Goal: Information Seeking & Learning: Learn about a topic

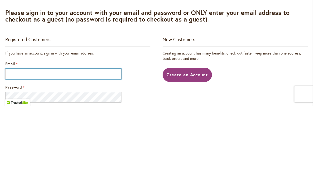
type input "**********"
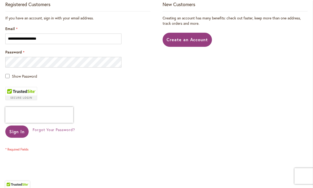
scroll to position [117, 0]
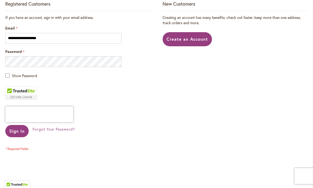
click at [15, 132] on span "Sign In" at bounding box center [16, 131] width 15 height 6
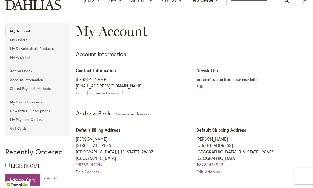
scroll to position [47, 0]
click at [25, 60] on link "My Wish List" at bounding box center [37, 58] width 65 height 8
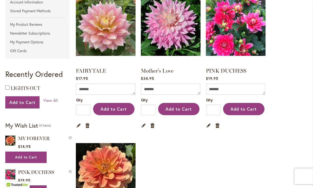
scroll to position [125, 0]
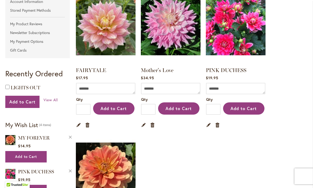
click at [173, 27] on img at bounding box center [171, 25] width 60 height 75
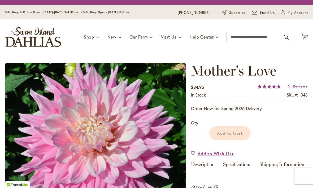
type input "******"
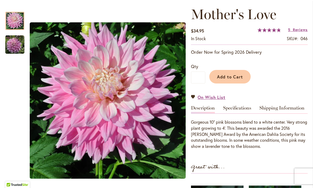
scroll to position [76, 0]
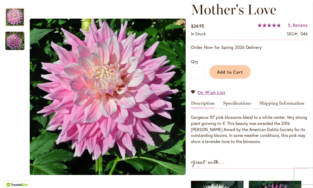
click at [244, 104] on link "Specifications" at bounding box center [237, 105] width 28 height 8
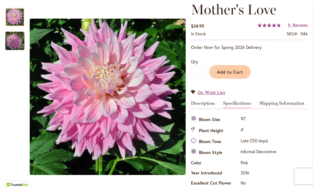
scroll to position [177, 0]
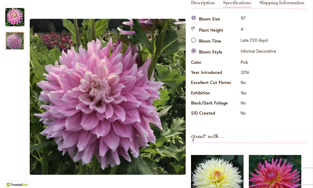
click at [15, 40] on img "Mother's Love" at bounding box center [14, 40] width 19 height 19
click at [13, 15] on img "Mother's Love" at bounding box center [14, 17] width 19 height 19
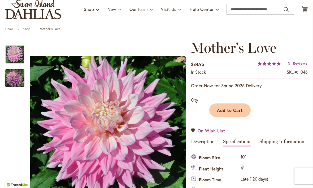
scroll to position [37, 0]
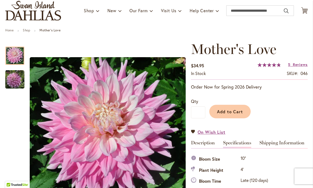
click at [292, 63] on link "5 Reviews" at bounding box center [298, 64] width 20 height 5
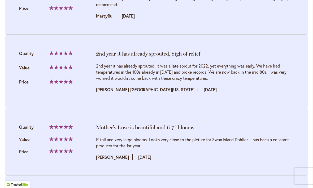
scroll to position [736, 0]
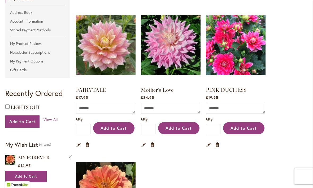
scroll to position [109, 0]
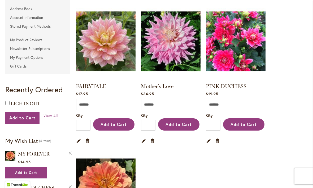
click at [154, 142] on link "Remove item" at bounding box center [152, 141] width 5 height 6
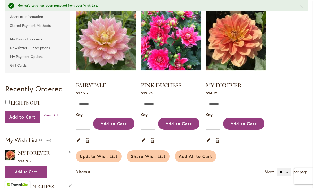
scroll to position [122, 0]
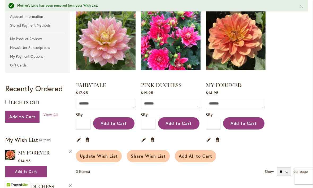
click at [87, 141] on link "Remove item" at bounding box center [87, 140] width 5 height 6
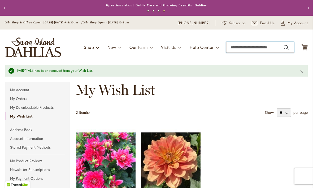
click at [247, 49] on input "Search" at bounding box center [261, 47] width 68 height 11
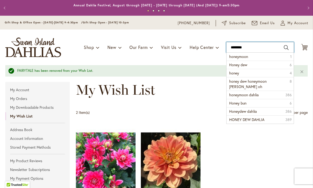
type input "*********"
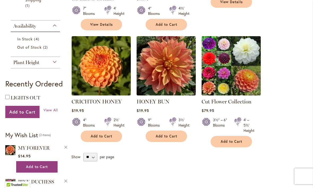
scroll to position [268, 0]
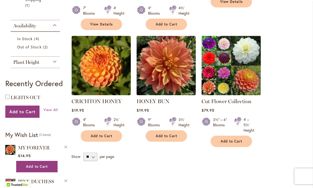
click at [111, 70] on img at bounding box center [101, 65] width 59 height 59
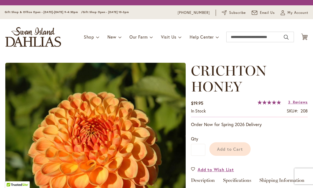
type input "******"
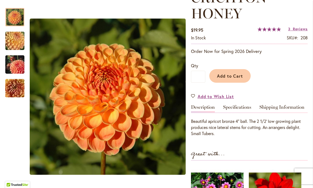
scroll to position [91, 0]
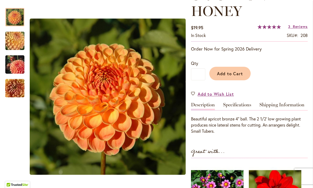
click at [299, 28] on span "Reviews" at bounding box center [300, 26] width 15 height 5
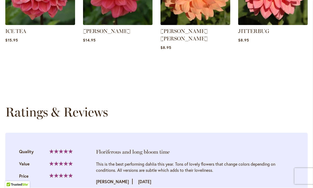
scroll to position [453, 0]
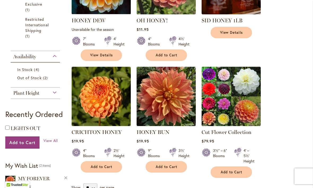
scroll to position [238, 0]
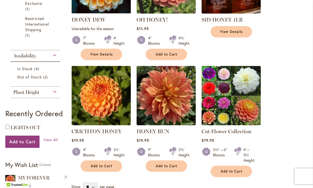
click at [249, 89] on img at bounding box center [231, 95] width 59 height 59
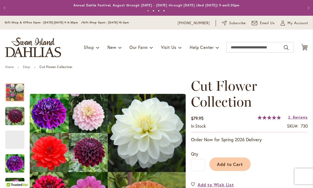
type input "******"
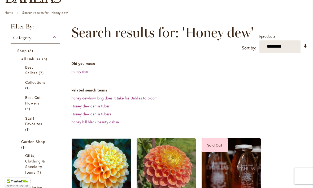
scroll to position [55, 0]
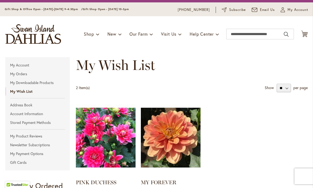
scroll to position [13, 0]
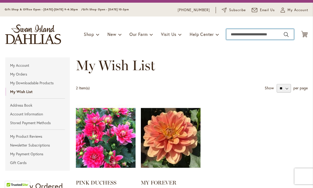
click at [244, 35] on input "Search" at bounding box center [261, 34] width 68 height 11
type input "*********"
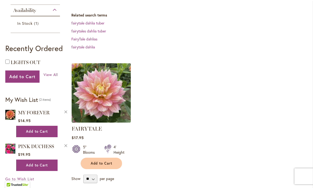
scroll to position [138, 0]
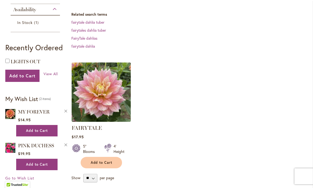
click at [113, 96] on img at bounding box center [101, 91] width 59 height 59
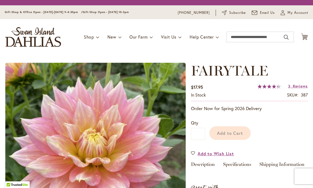
type input "******"
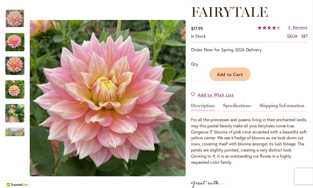
scroll to position [75, 0]
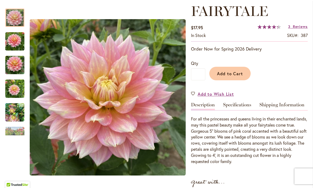
click at [241, 106] on link "Specifications" at bounding box center [237, 106] width 28 height 8
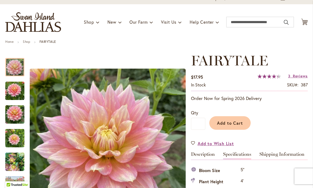
scroll to position [22, 0]
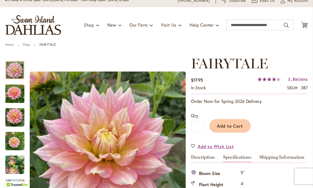
click at [298, 79] on span "Reviews" at bounding box center [300, 78] width 15 height 5
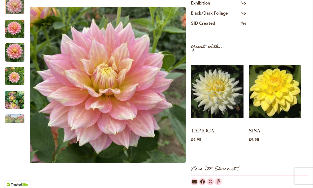
scroll to position [266, 0]
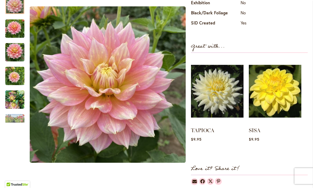
click at [13, 27] on img "Fairytale" at bounding box center [14, 29] width 19 height 26
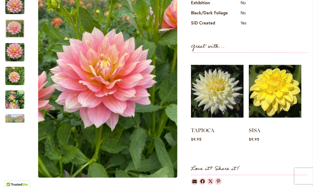
click at [14, 48] on img "Fairytale" at bounding box center [14, 53] width 19 height 26
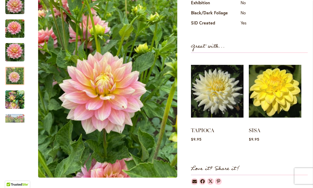
click at [14, 74] on img "Fairytale" at bounding box center [14, 76] width 19 height 26
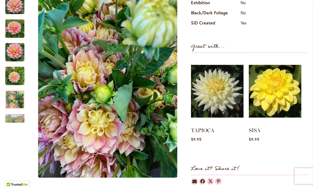
click at [12, 98] on img "Fairytale" at bounding box center [14, 100] width 19 height 26
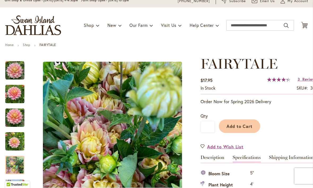
scroll to position [0, 0]
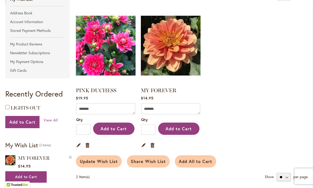
scroll to position [105, 0]
